Goal: Transaction & Acquisition: Subscribe to service/newsletter

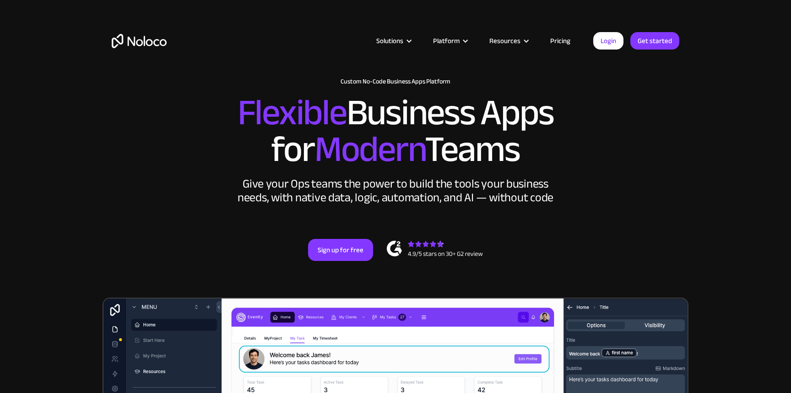
click at [554, 40] on link "Pricing" at bounding box center [560, 41] width 43 height 12
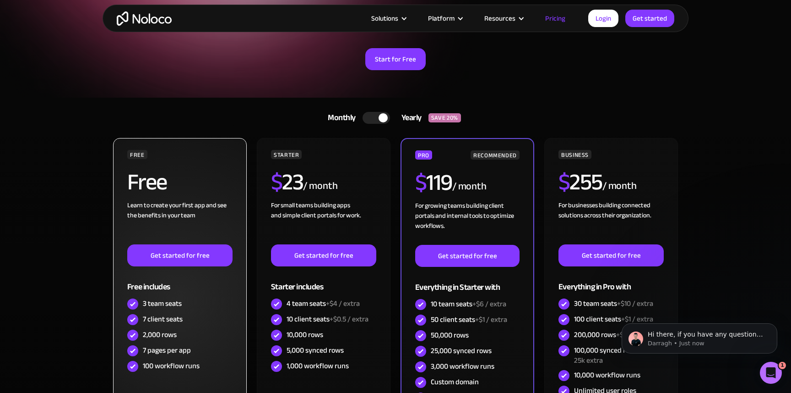
scroll to position [107, 0]
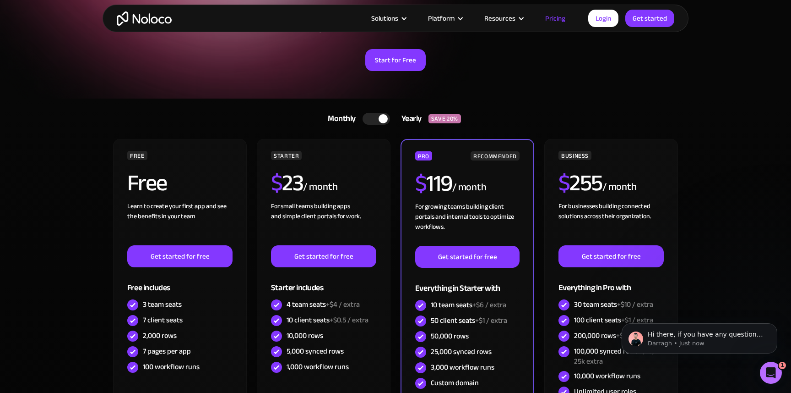
click at [379, 120] on div at bounding box center [383, 118] width 9 height 9
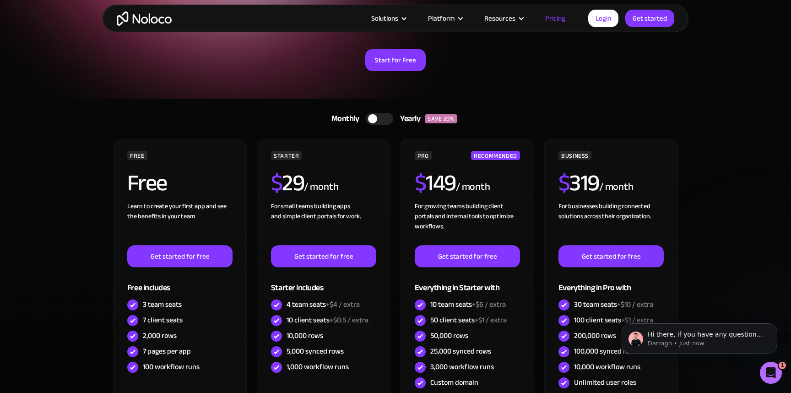
click at [378, 120] on div at bounding box center [379, 119] width 27 height 12
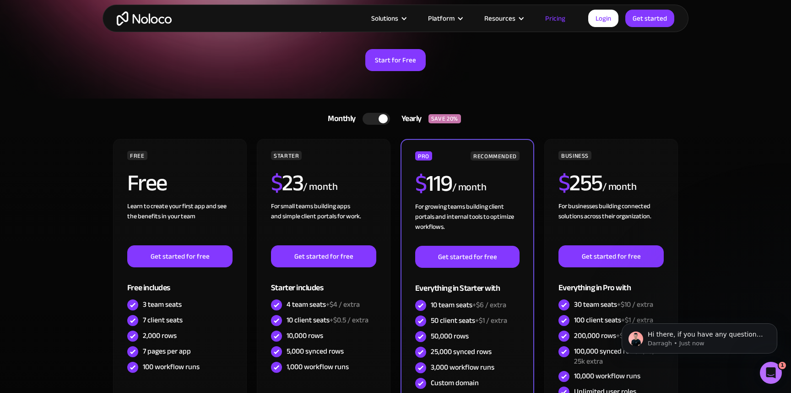
click at [378, 120] on div at bounding box center [376, 119] width 27 height 12
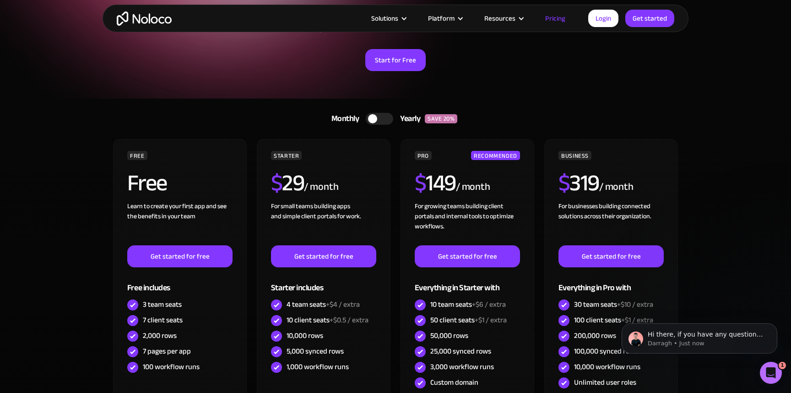
click at [378, 120] on div at bounding box center [379, 119] width 27 height 12
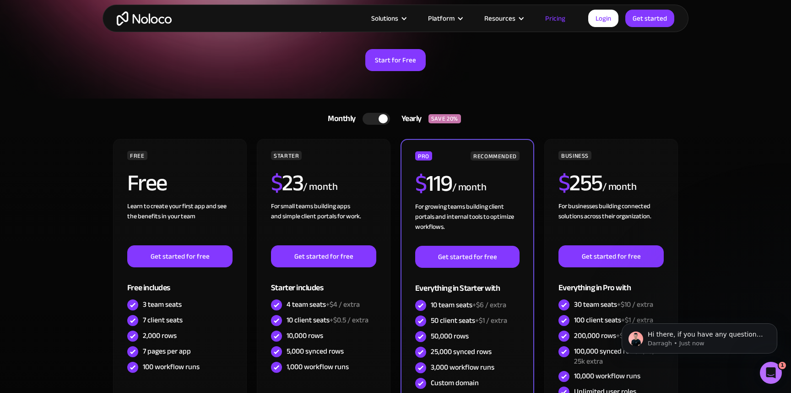
click at [386, 120] on div at bounding box center [383, 118] width 9 height 9
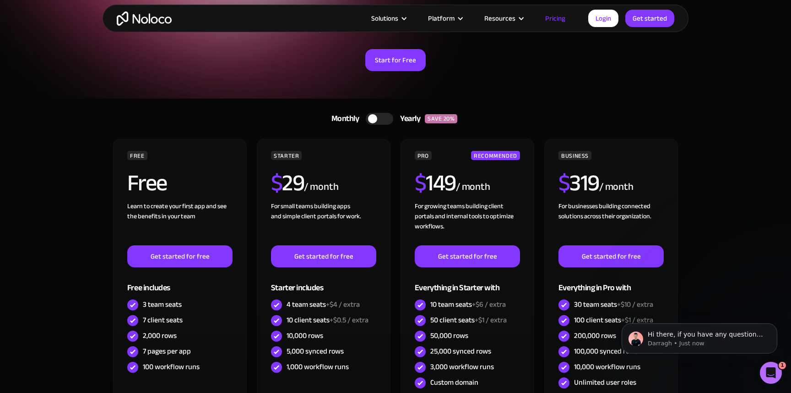
click at [386, 120] on div at bounding box center [379, 119] width 27 height 12
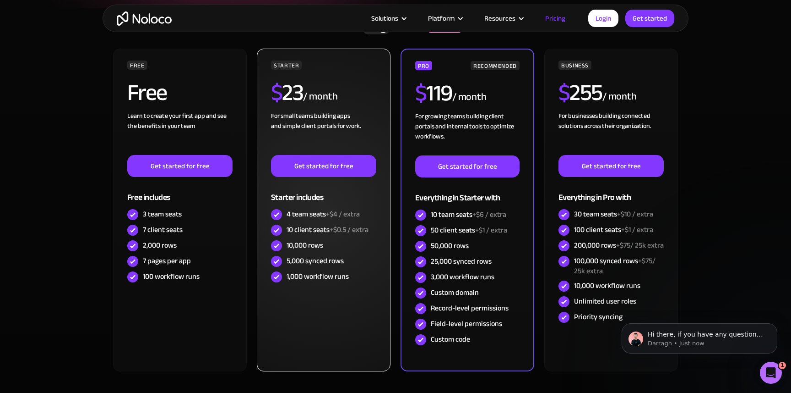
scroll to position [197, 0]
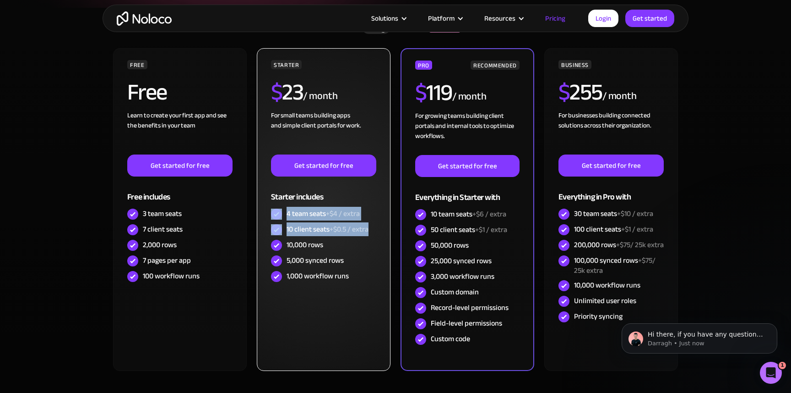
drag, startPoint x: 284, startPoint y: 210, endPoint x: 371, endPoint y: 235, distance: 90.5
click at [371, 235] on div "STARTER $ 23 / month For small teams building apps and simple client portals fo…" at bounding box center [323, 172] width 105 height 224
copy div "4 team seats +$4 / extra 10 client seats +$0.5 / extra"
click at [376, 312] on div "STARTER $ 23 / month For small teams building apps and simple client portals fo…" at bounding box center [324, 209] width 134 height 322
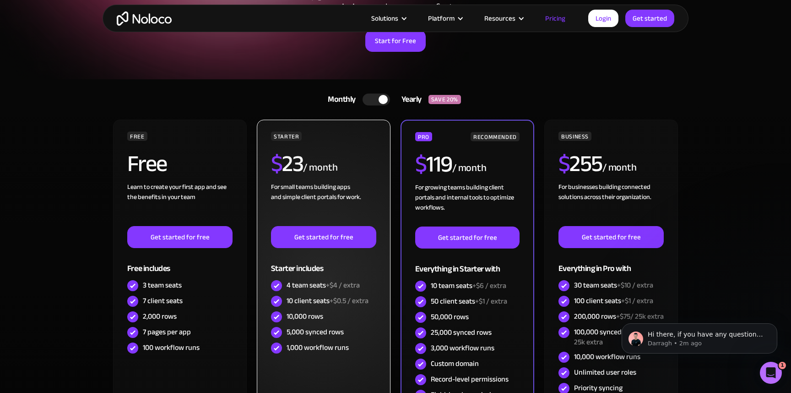
scroll to position [123, 0]
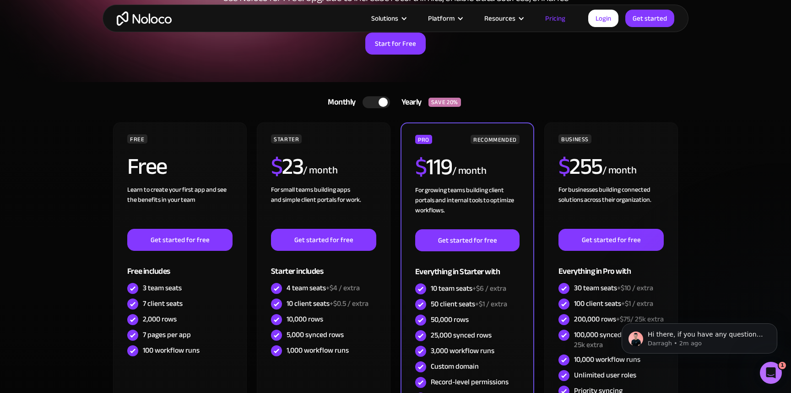
click at [375, 109] on link "Monthly Yearly SAVE 20%" at bounding box center [395, 102] width 158 height 22
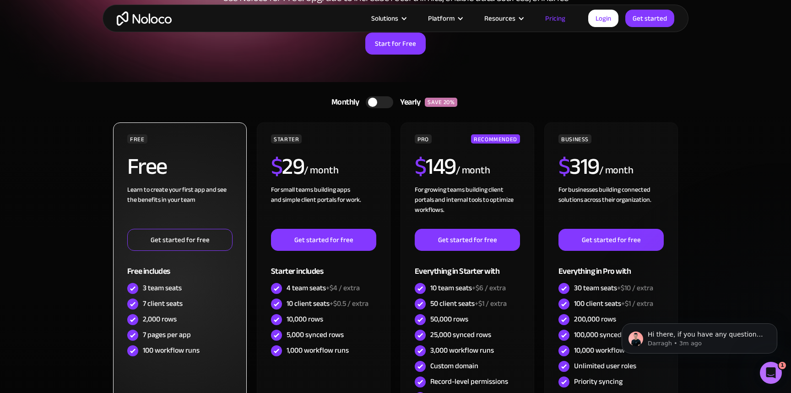
click at [217, 245] on link "Get started for free" at bounding box center [179, 240] width 105 height 22
